Goal: Navigation & Orientation: Find specific page/section

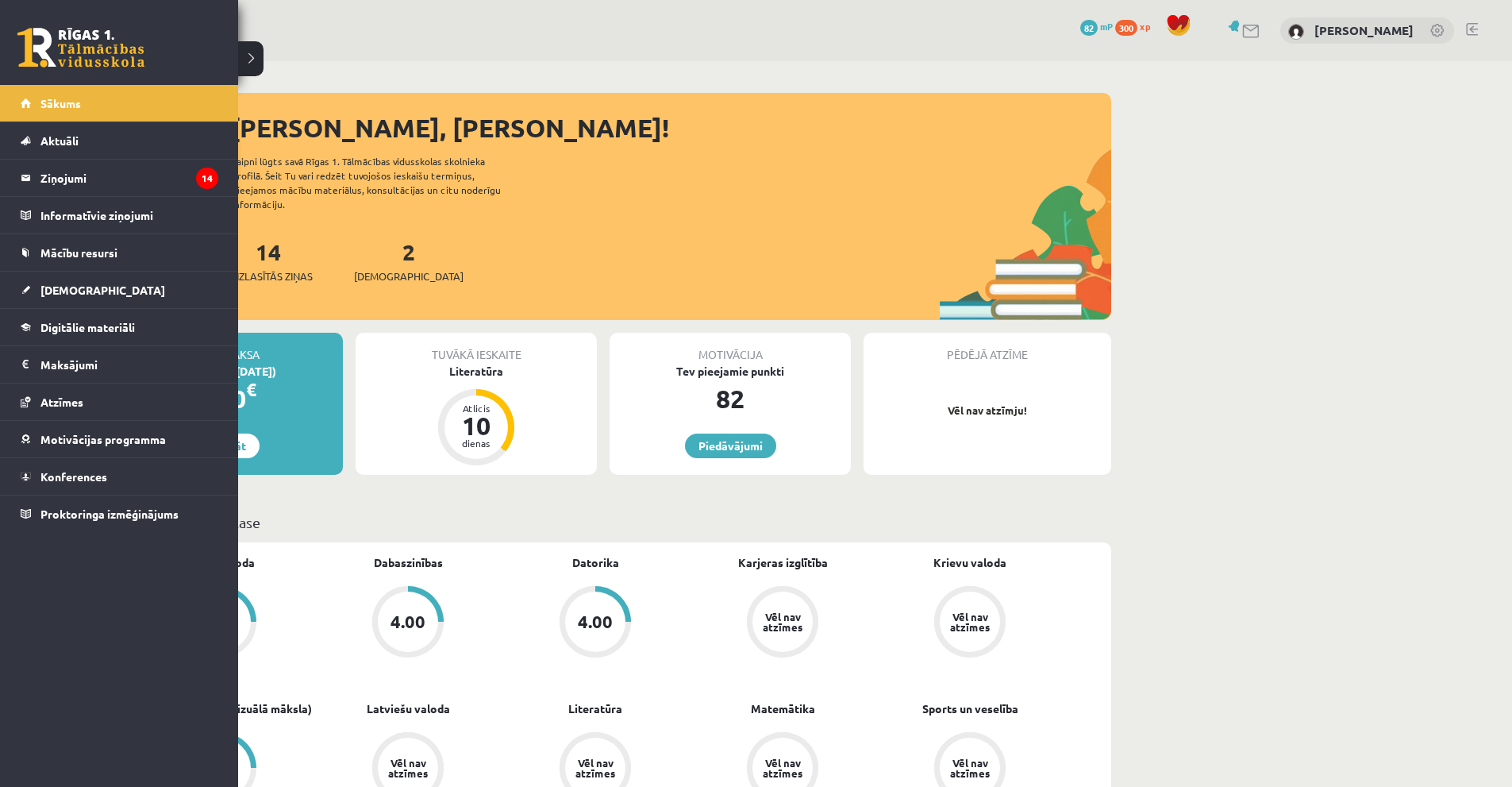
click at [111, 62] on link at bounding box center [81, 47] width 127 height 40
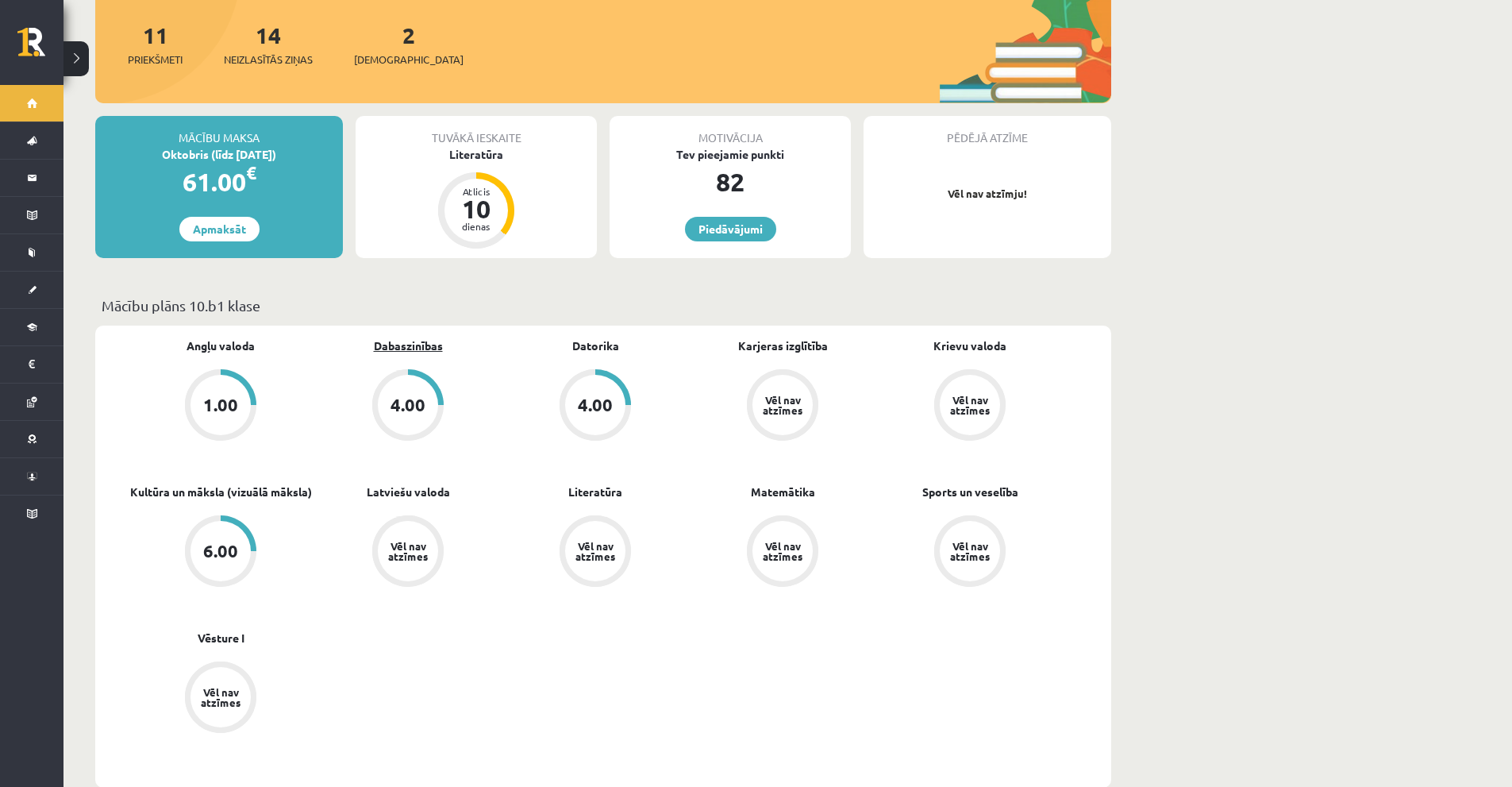
scroll to position [238, 0]
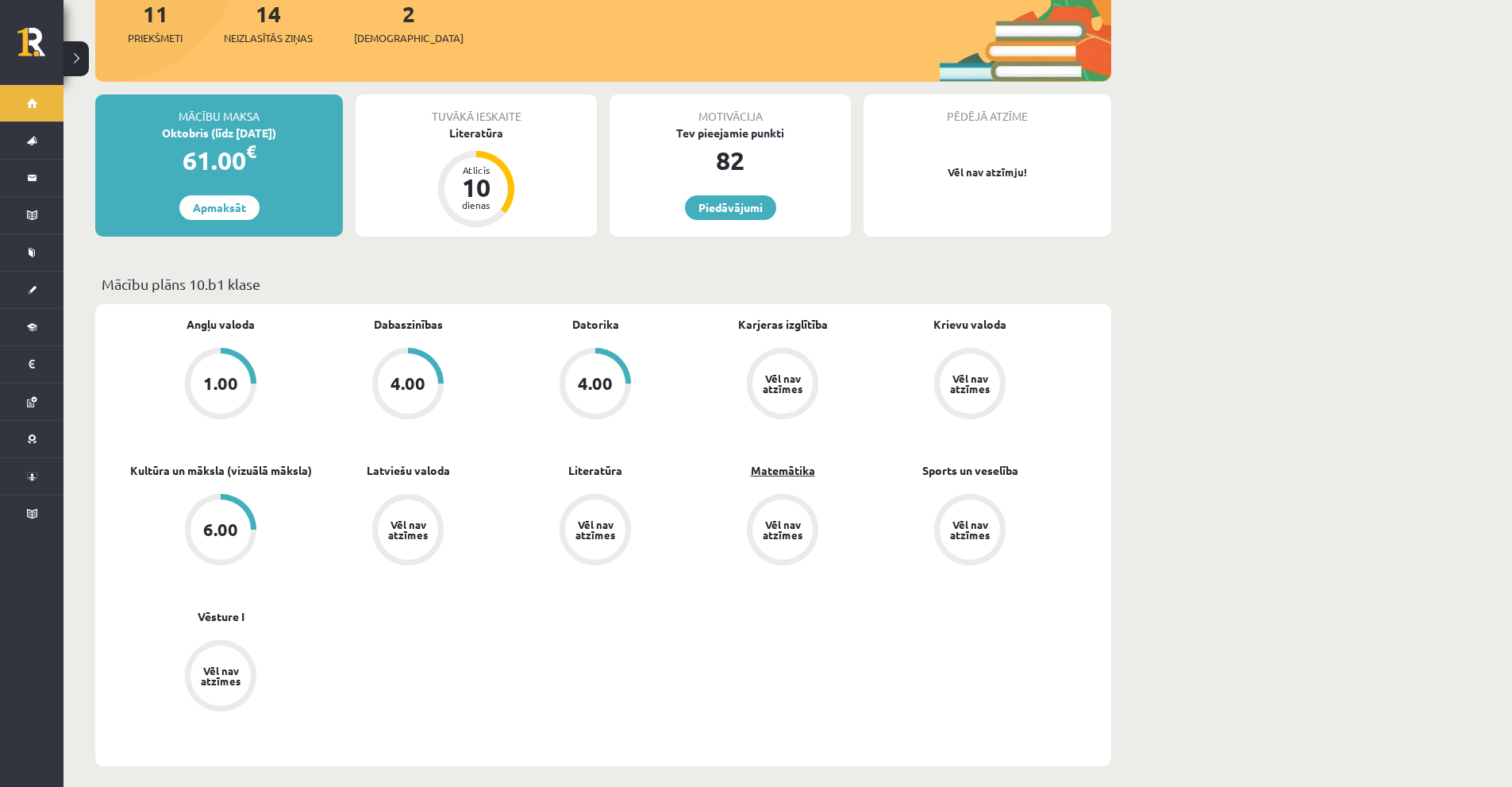
click at [767, 462] on link "Matemātika" at bounding box center [783, 470] width 64 height 17
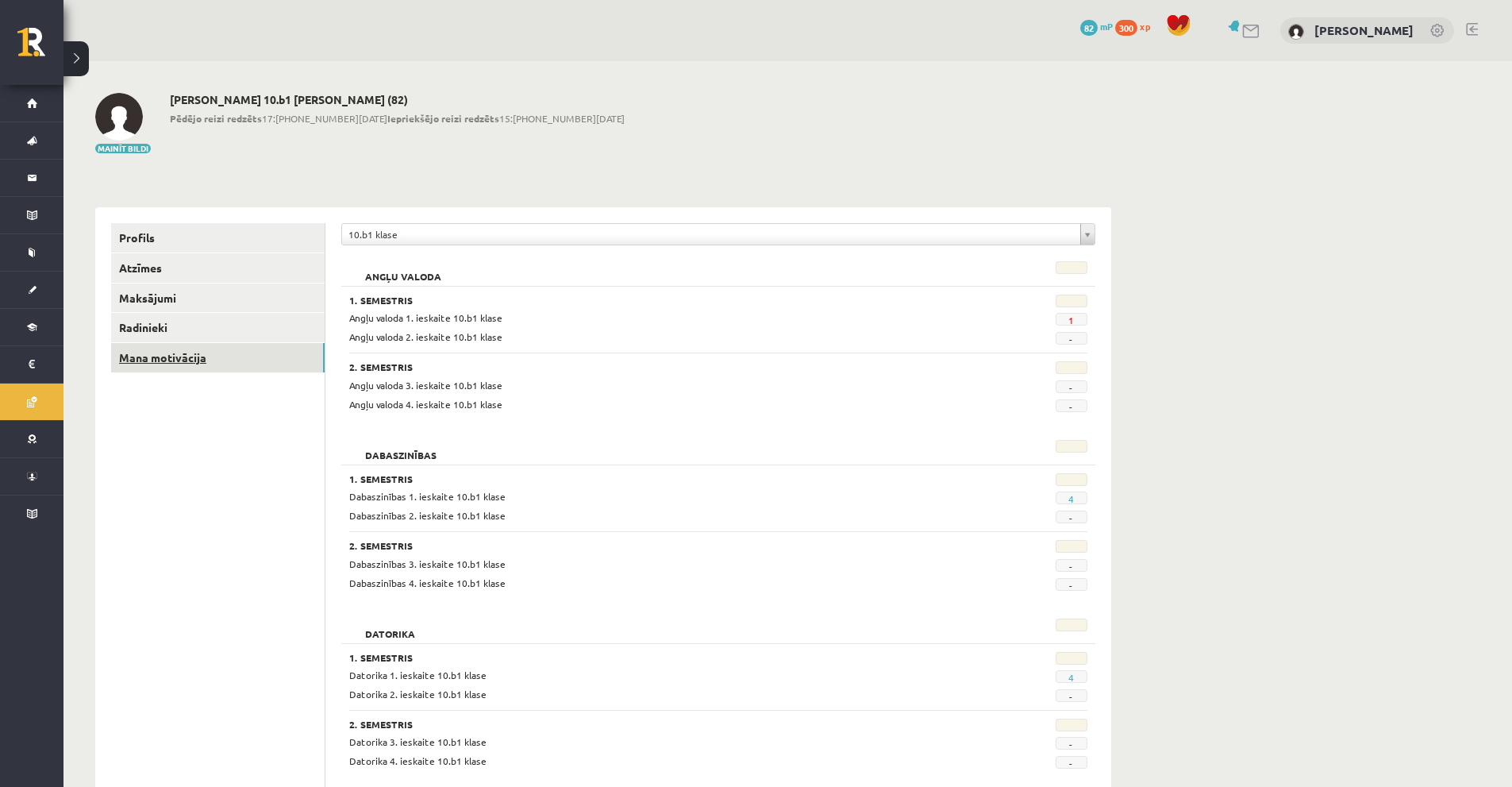
click at [241, 348] on link "Mana motivācija" at bounding box center [218, 358] width 214 height 30
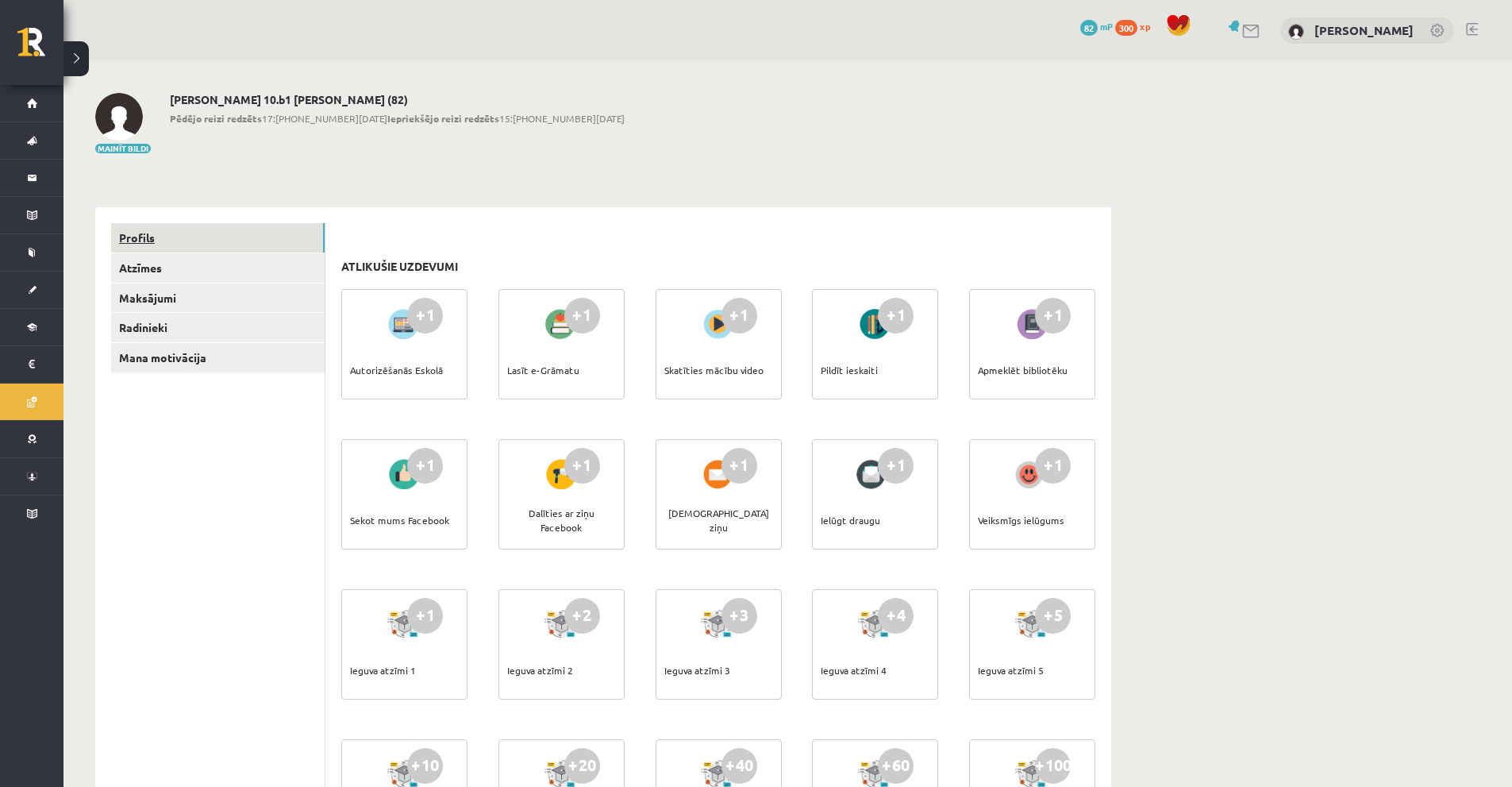
click at [168, 230] on link "Profils" at bounding box center [218, 238] width 214 height 30
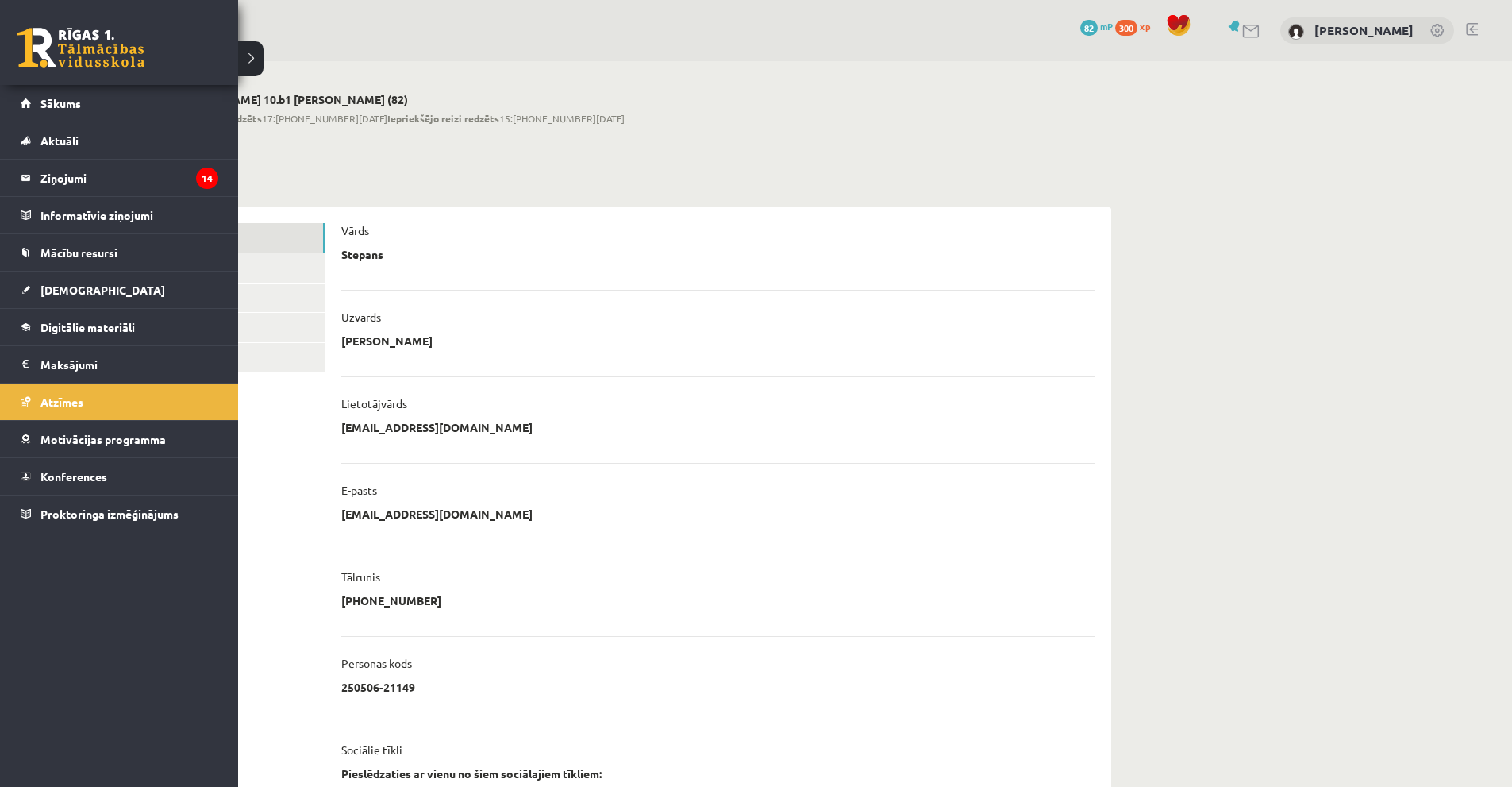
click at [49, 50] on link at bounding box center [81, 47] width 127 height 40
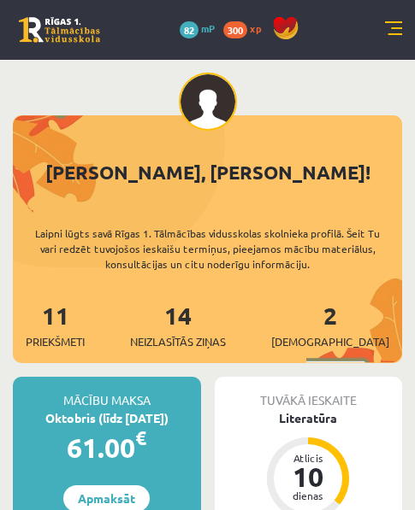
click at [389, 26] on link at bounding box center [393, 29] width 17 height 17
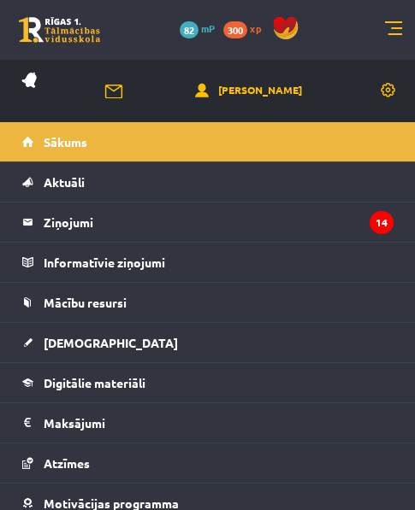
click at [398, 38] on link at bounding box center [393, 29] width 17 height 17
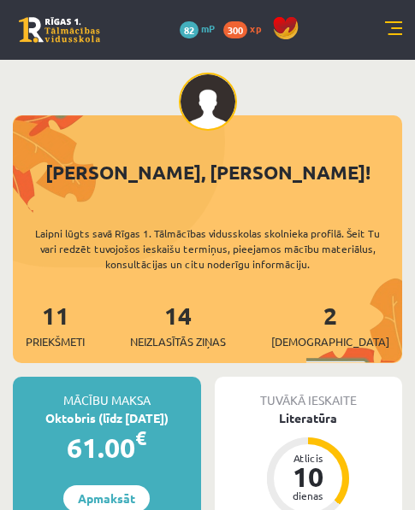
click at [394, 28] on link at bounding box center [393, 29] width 17 height 17
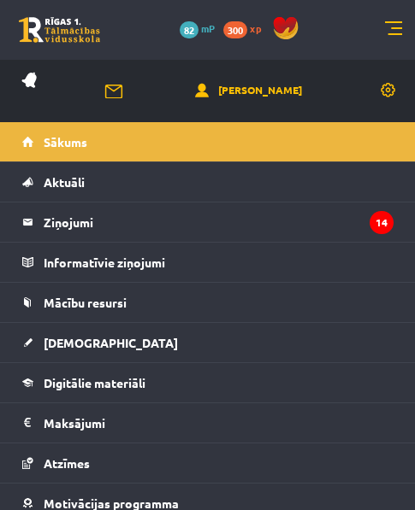
click at [385, 36] on link at bounding box center [393, 29] width 17 height 17
